Goal: Transaction & Acquisition: Purchase product/service

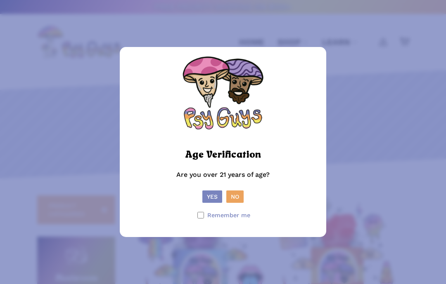
click at [206, 193] on button "Yes" at bounding box center [212, 197] width 20 height 12
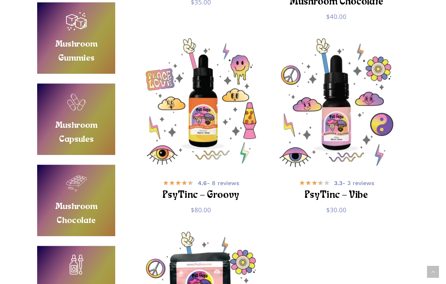
scroll to position [754, 0]
click at [76, 110] on link "Buy Mushroom Capsules" at bounding box center [76, 119] width 78 height 71
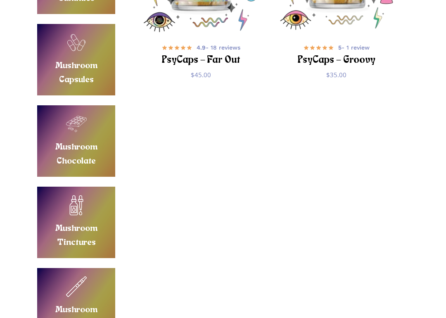
scroll to position [310, 0]
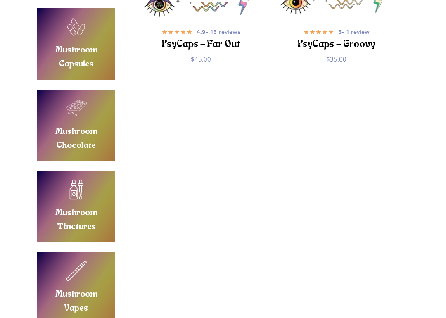
click at [63, 206] on link "Buy Mushroom Tinctures" at bounding box center [76, 206] width 78 height 71
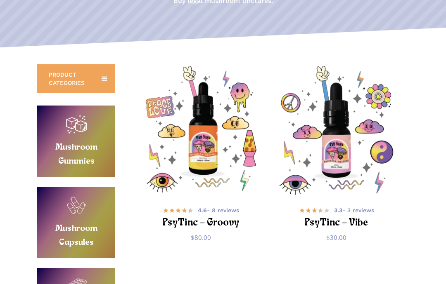
scroll to position [130, 0]
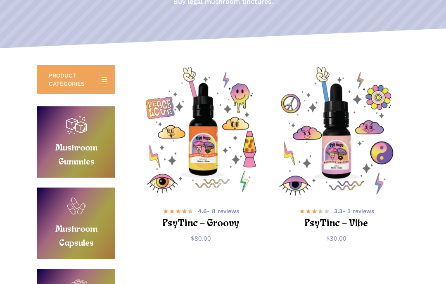
click at [83, 135] on link "Buy Mushroom Gummies" at bounding box center [76, 142] width 78 height 71
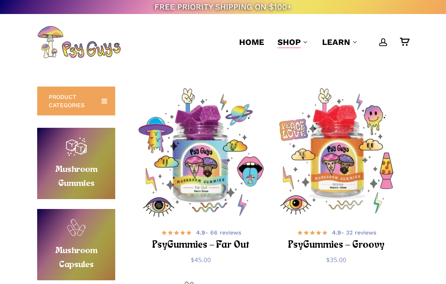
click at [69, 170] on link "Buy Mushroom Gummies" at bounding box center [76, 163] width 78 height 71
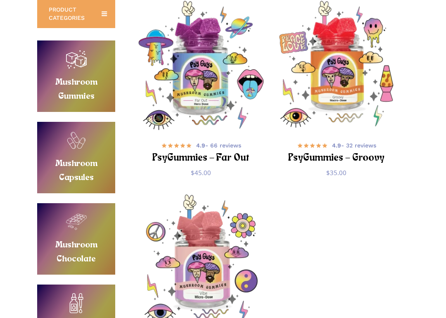
scroll to position [88, 0]
click at [186, 96] on img "PsyGummies - Far Out" at bounding box center [201, 65] width 129 height 129
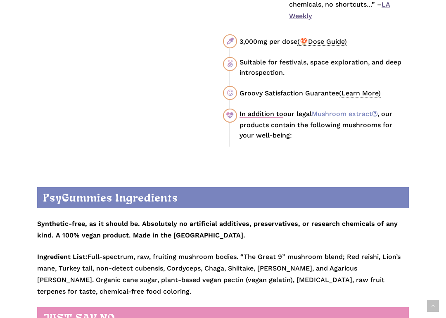
scroll to position [622, 0]
click at [328, 110] on link "Mushroom extract" at bounding box center [345, 114] width 66 height 8
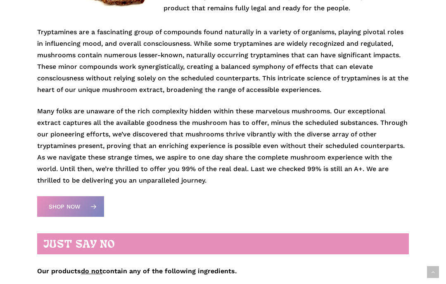
scroll to position [303, 0]
